Goal: Information Seeking & Learning: Understand process/instructions

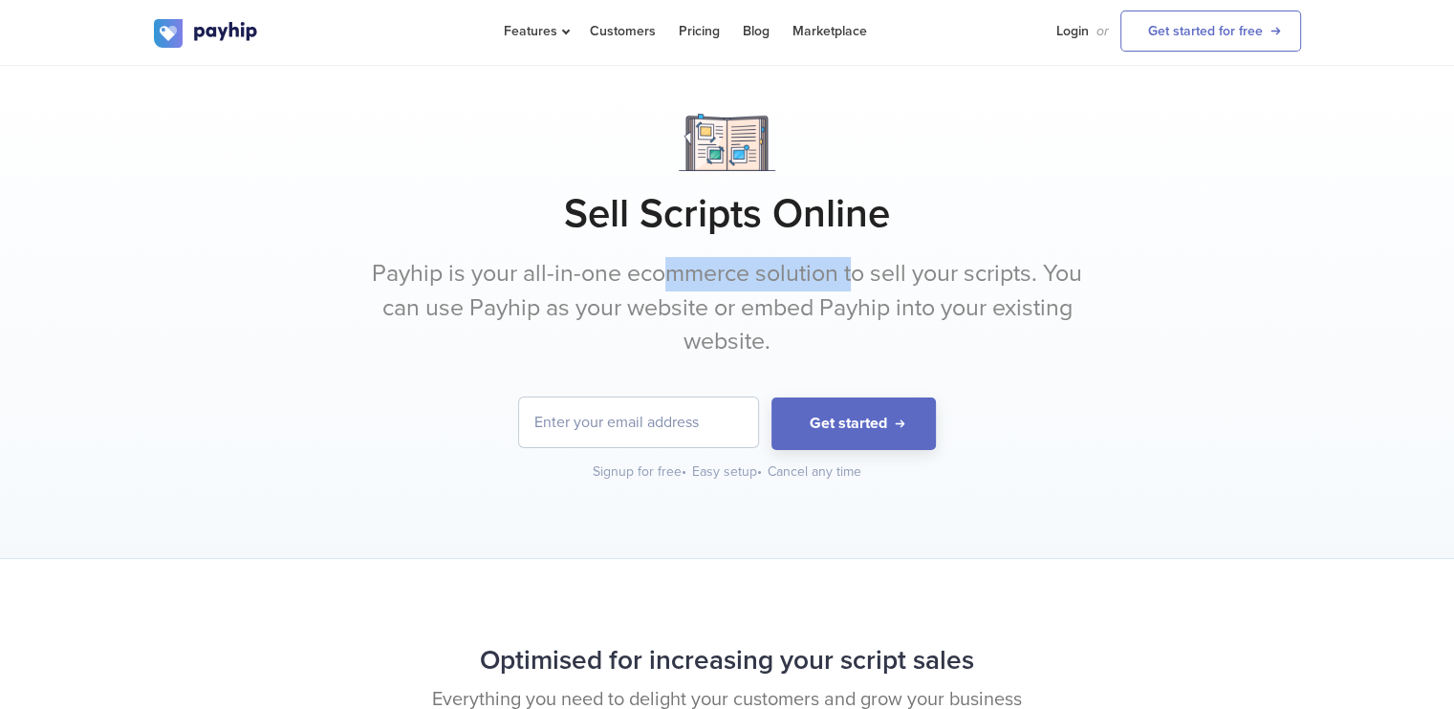
drag, startPoint x: 658, startPoint y: 269, endPoint x: 848, endPoint y: 267, distance: 190.2
click at [848, 267] on p "Payhip is your all-in-one ecommerce solution to sell your scripts. You can use …" at bounding box center [727, 308] width 717 height 102
drag, startPoint x: 570, startPoint y: 317, endPoint x: 724, endPoint y: 303, distance: 154.6
click at [724, 303] on p "Payhip is your all-in-one ecommerce solution to sell your scripts. You can use …" at bounding box center [727, 308] width 717 height 102
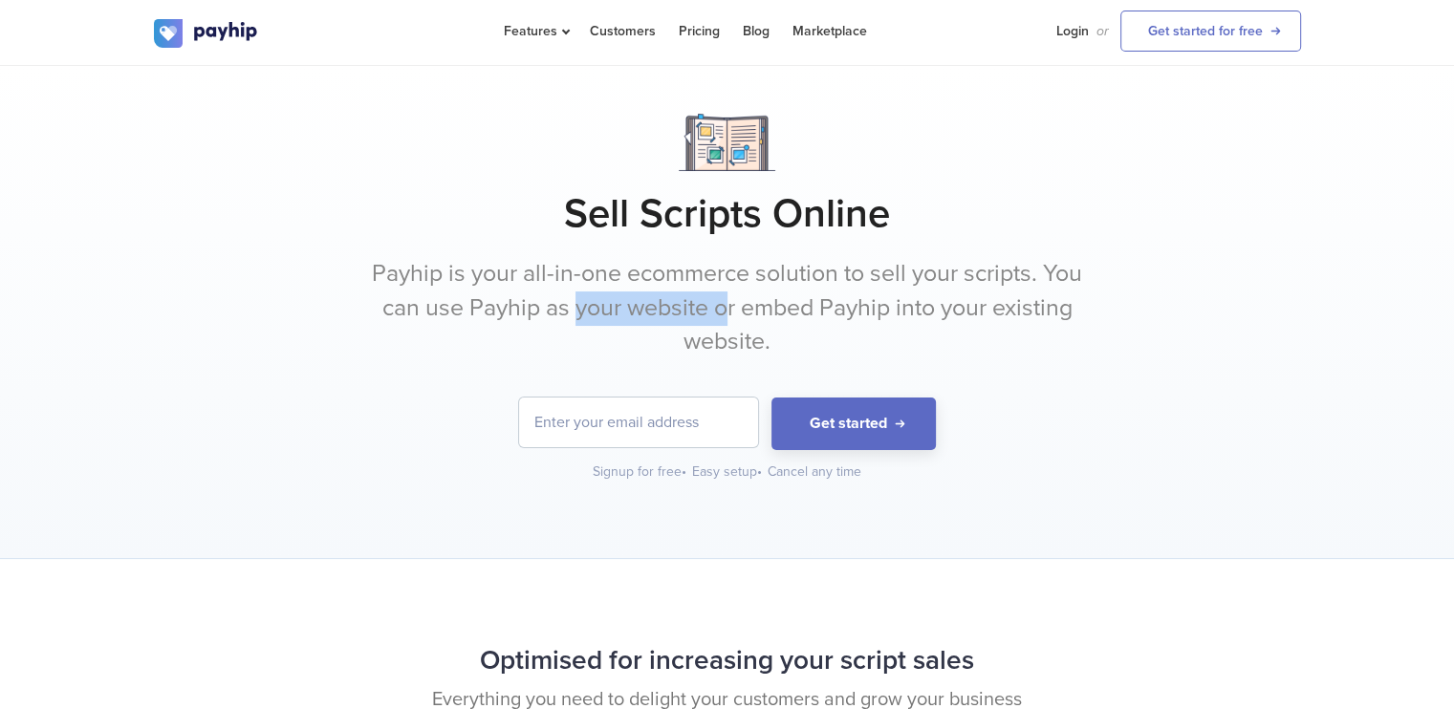
click at [724, 303] on p "Payhip is your all-in-one ecommerce solution to sell your scripts. You can use …" at bounding box center [727, 308] width 717 height 102
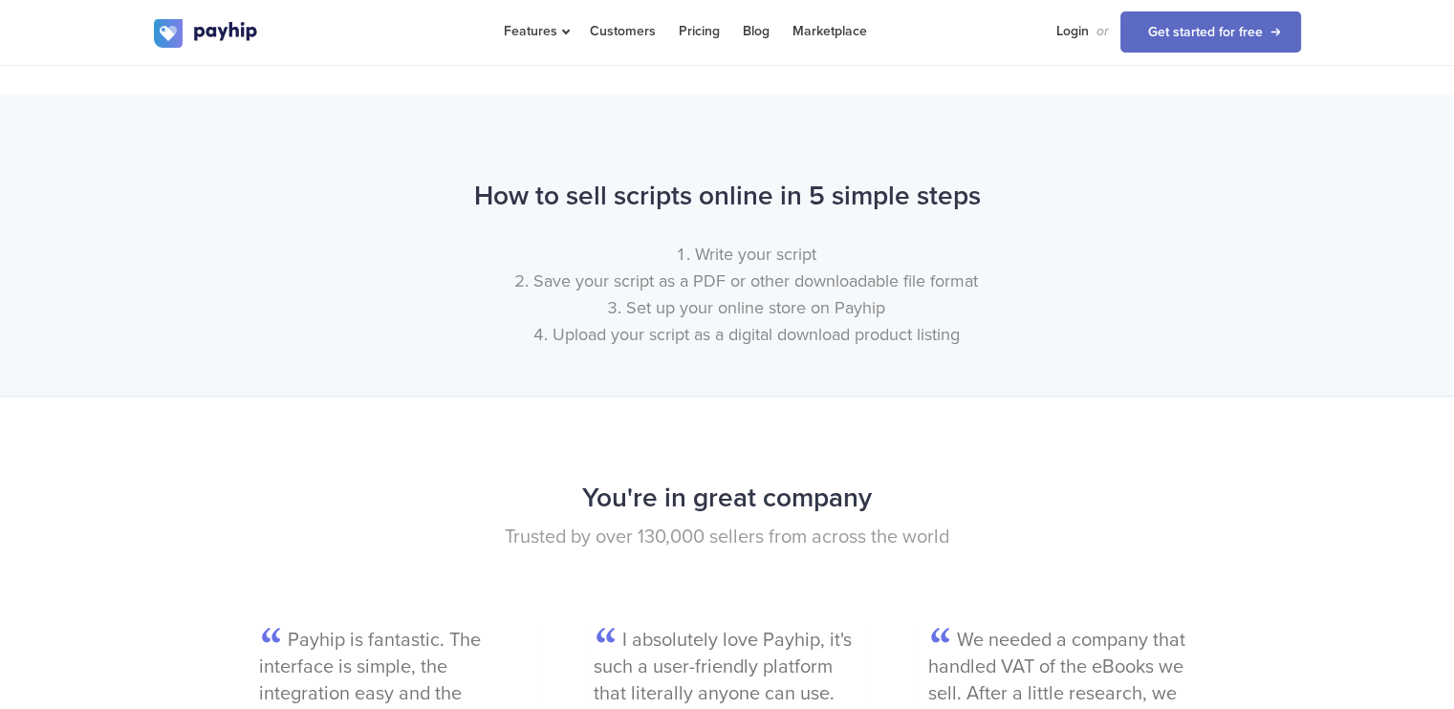
scroll to position [2195, 0]
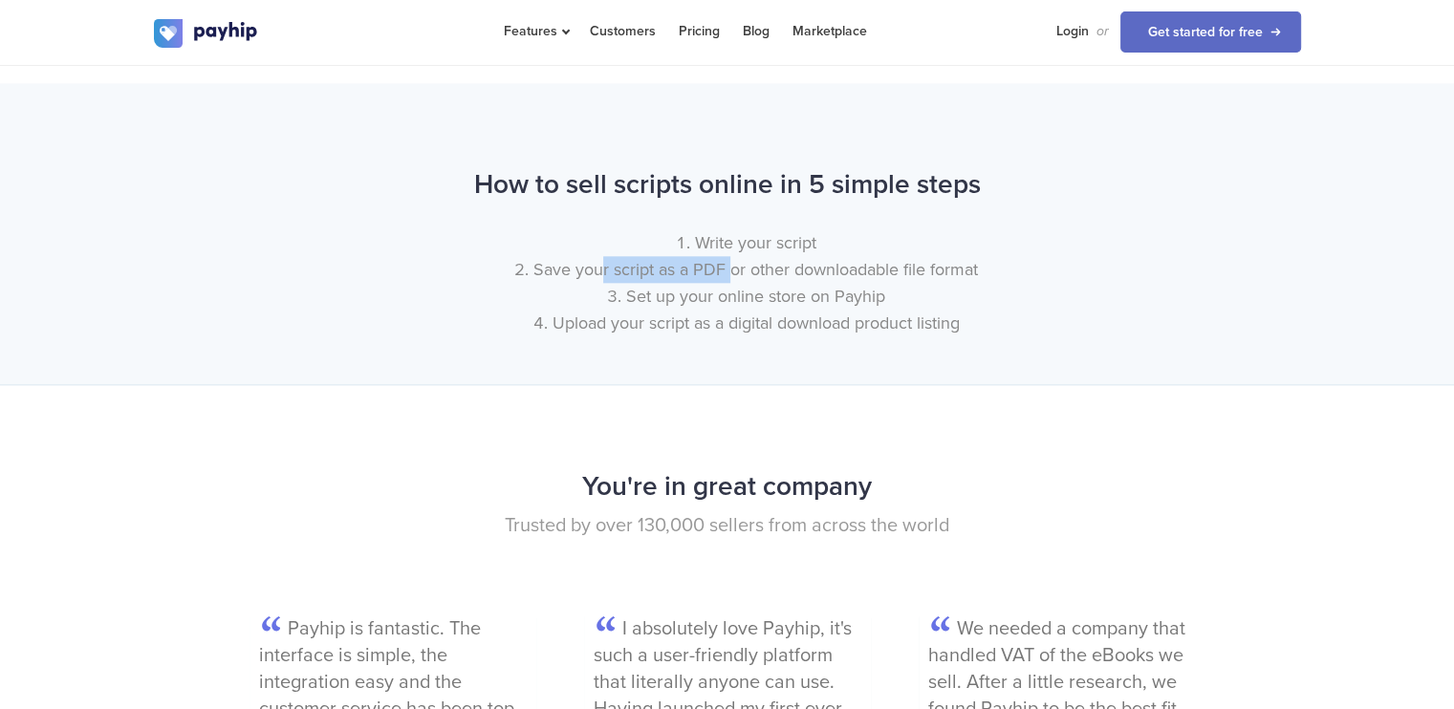
drag, startPoint x: 599, startPoint y: 278, endPoint x: 738, endPoint y: 266, distance: 139.2
click at [738, 266] on li "Save your script as a PDF or other downloadable file format" at bounding box center [746, 269] width 1109 height 27
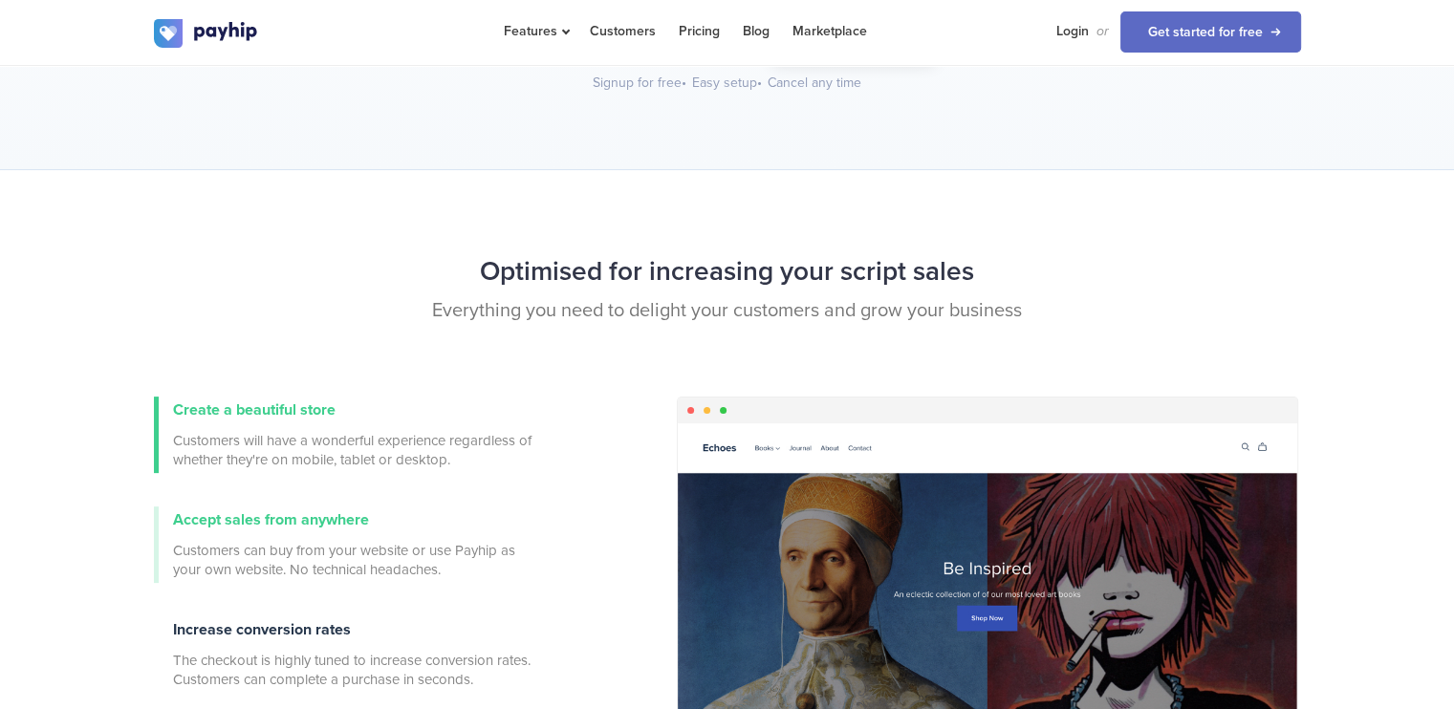
scroll to position [0, 0]
